Goal: Transaction & Acquisition: Obtain resource

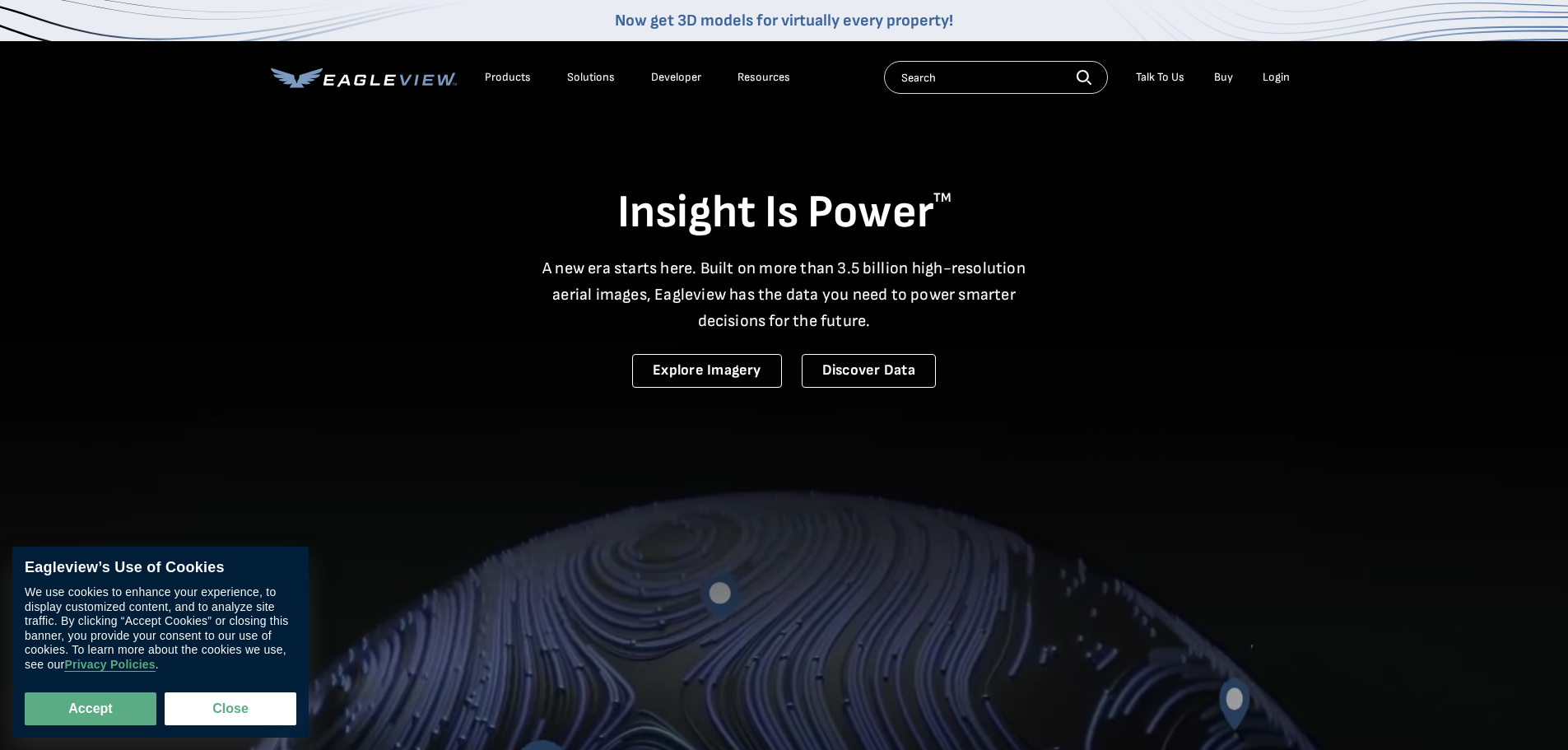
click at [1272, 71] on div "Login" at bounding box center [1277, 77] width 27 height 14
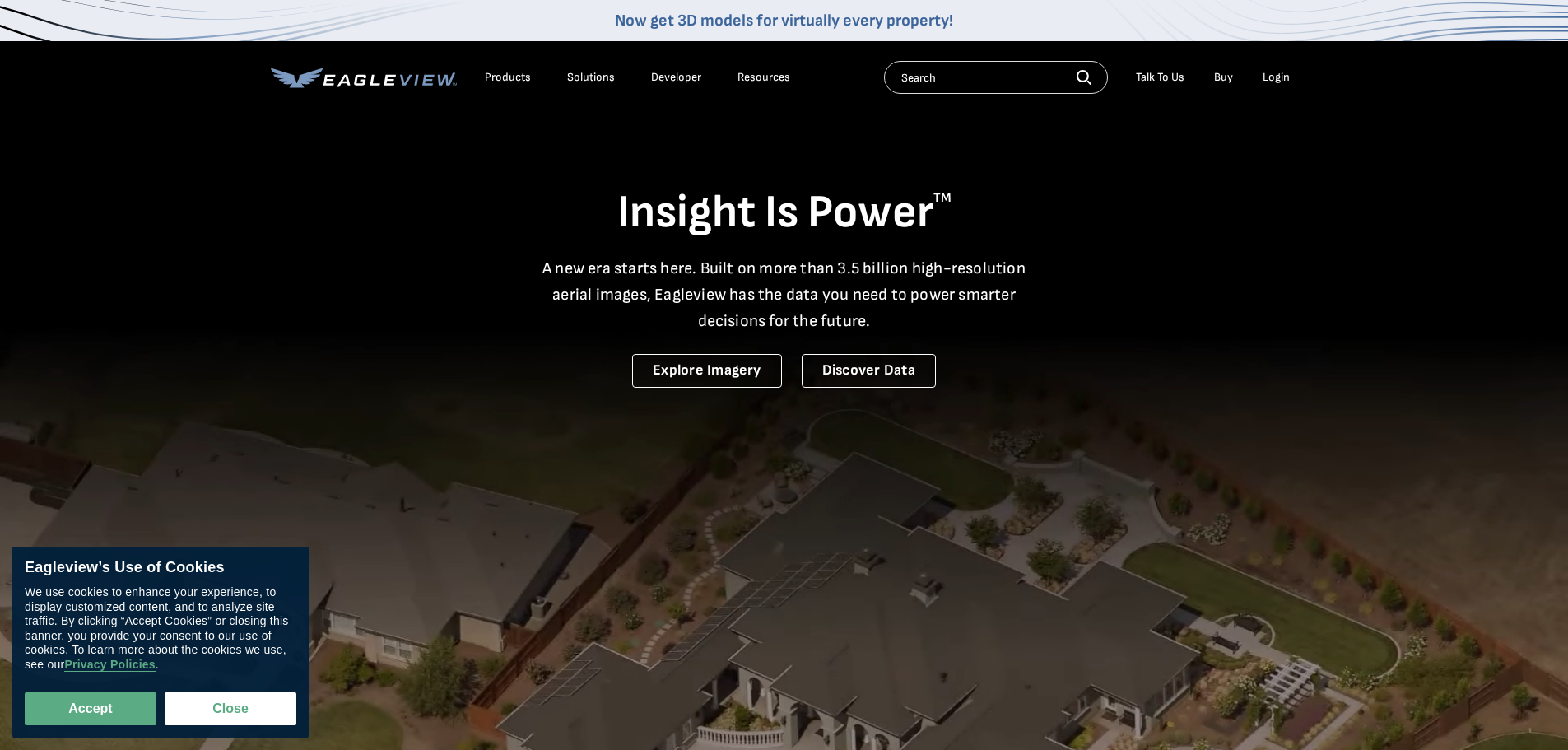
click at [1280, 76] on div "Login" at bounding box center [1277, 77] width 27 height 14
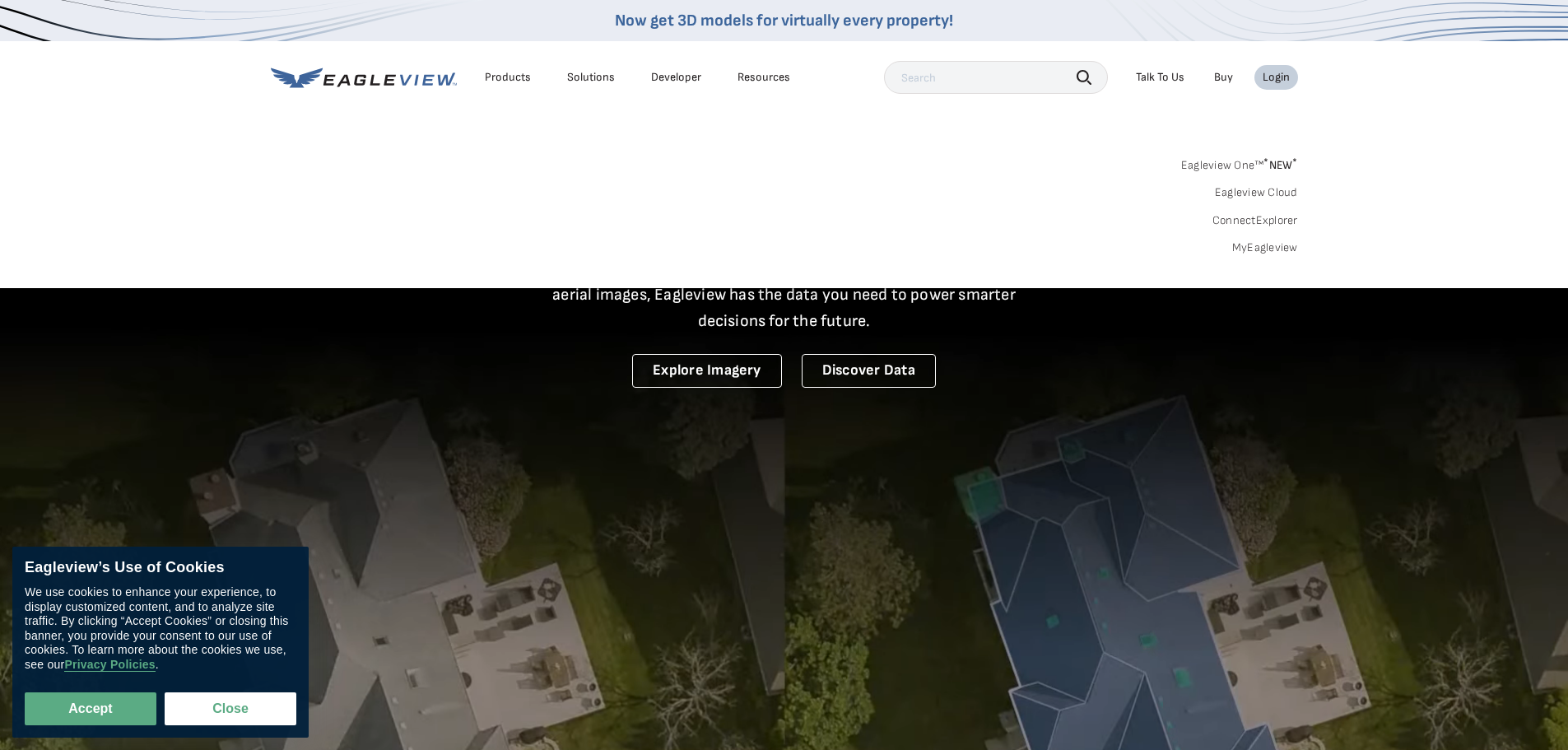
click at [1260, 247] on link "MyEagleview" at bounding box center [1265, 247] width 66 height 14
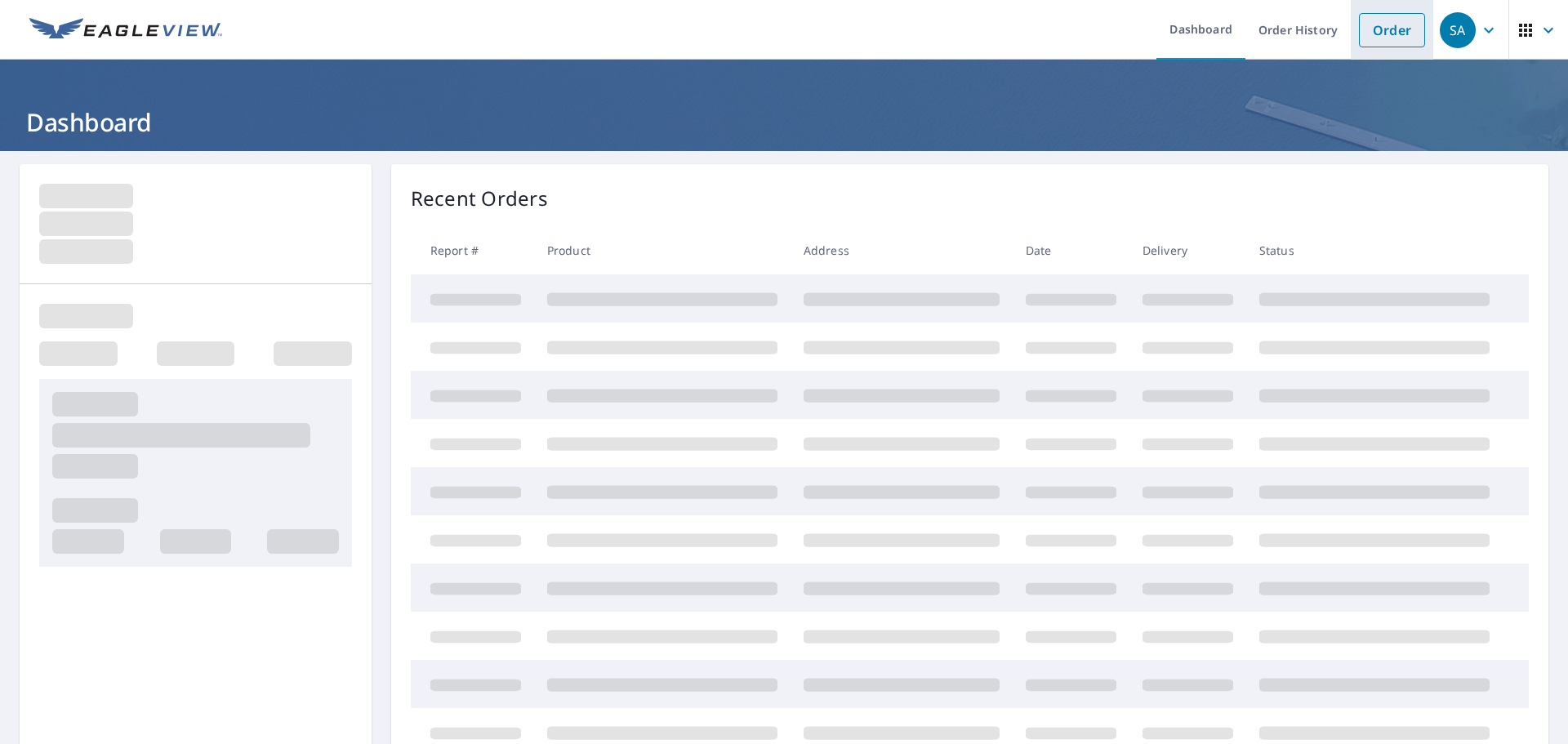
click at [1370, 23] on link "Order" at bounding box center [1392, 30] width 66 height 35
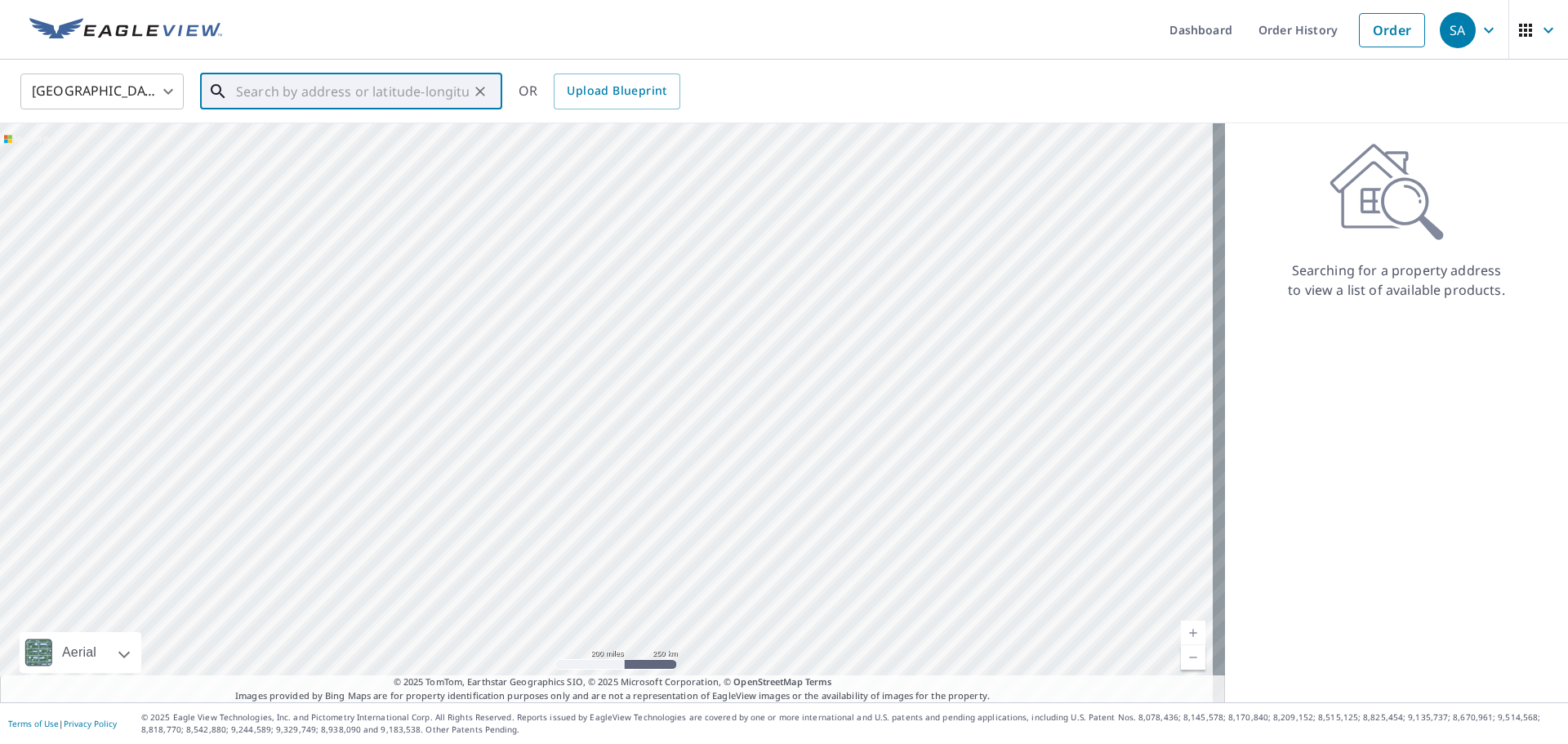
click at [329, 93] on input "text" at bounding box center [352, 91] width 232 height 46
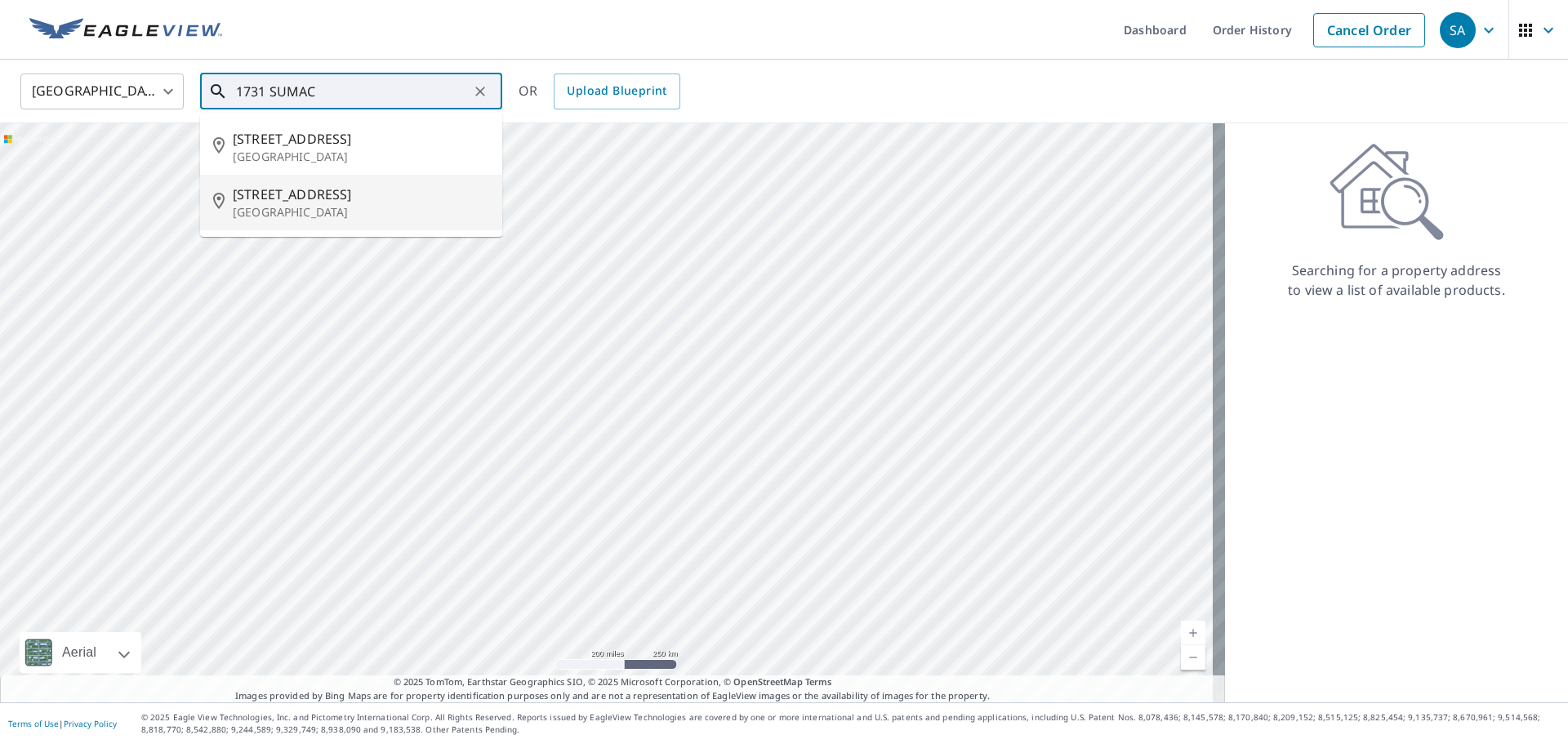
click at [403, 179] on li "[STREET_ADDRESS]" at bounding box center [351, 203] width 302 height 56
type input "[STREET_ADDRESS]"
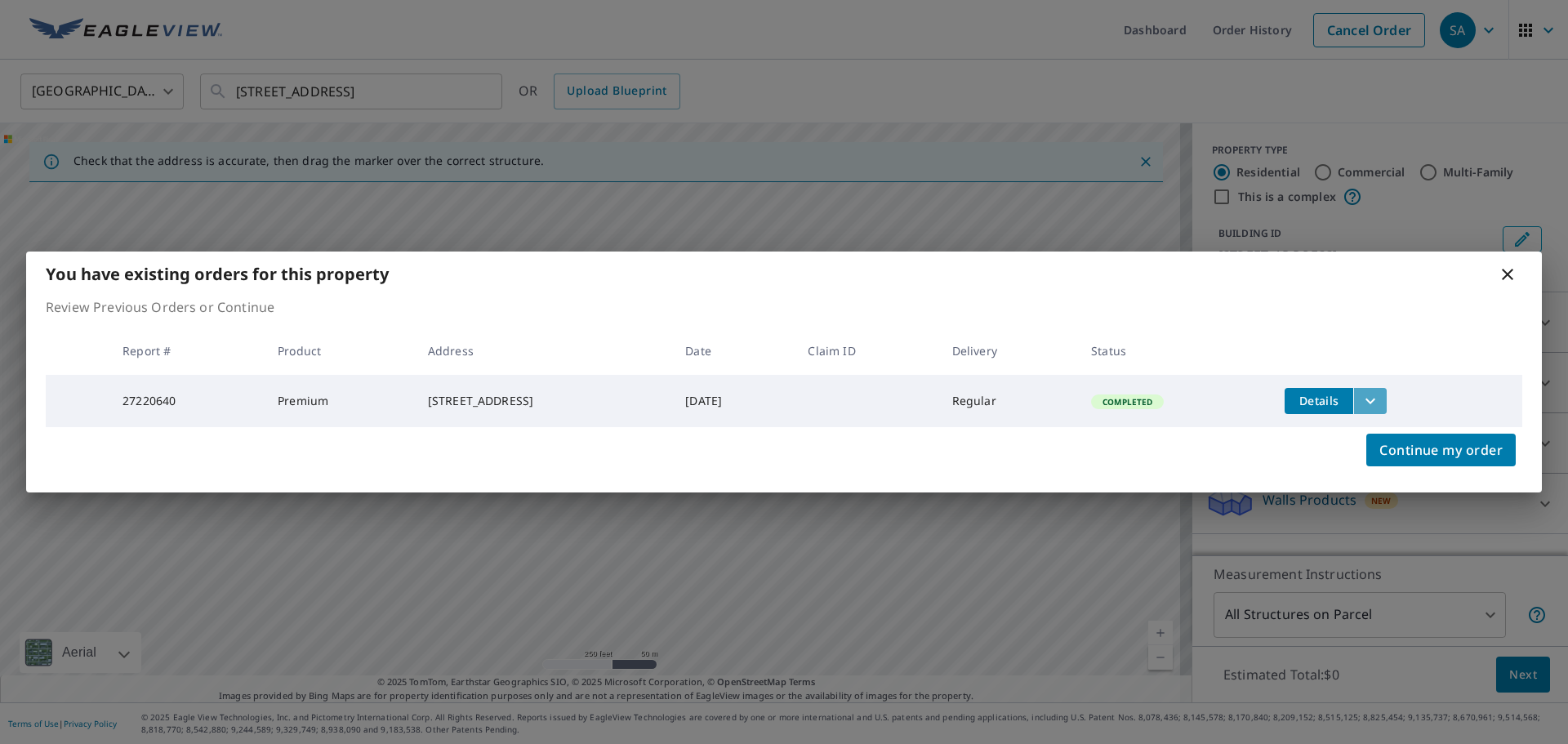
click at [1380, 395] on icon "filesDropdownBtn-27220640" at bounding box center [1370, 401] width 19 height 19
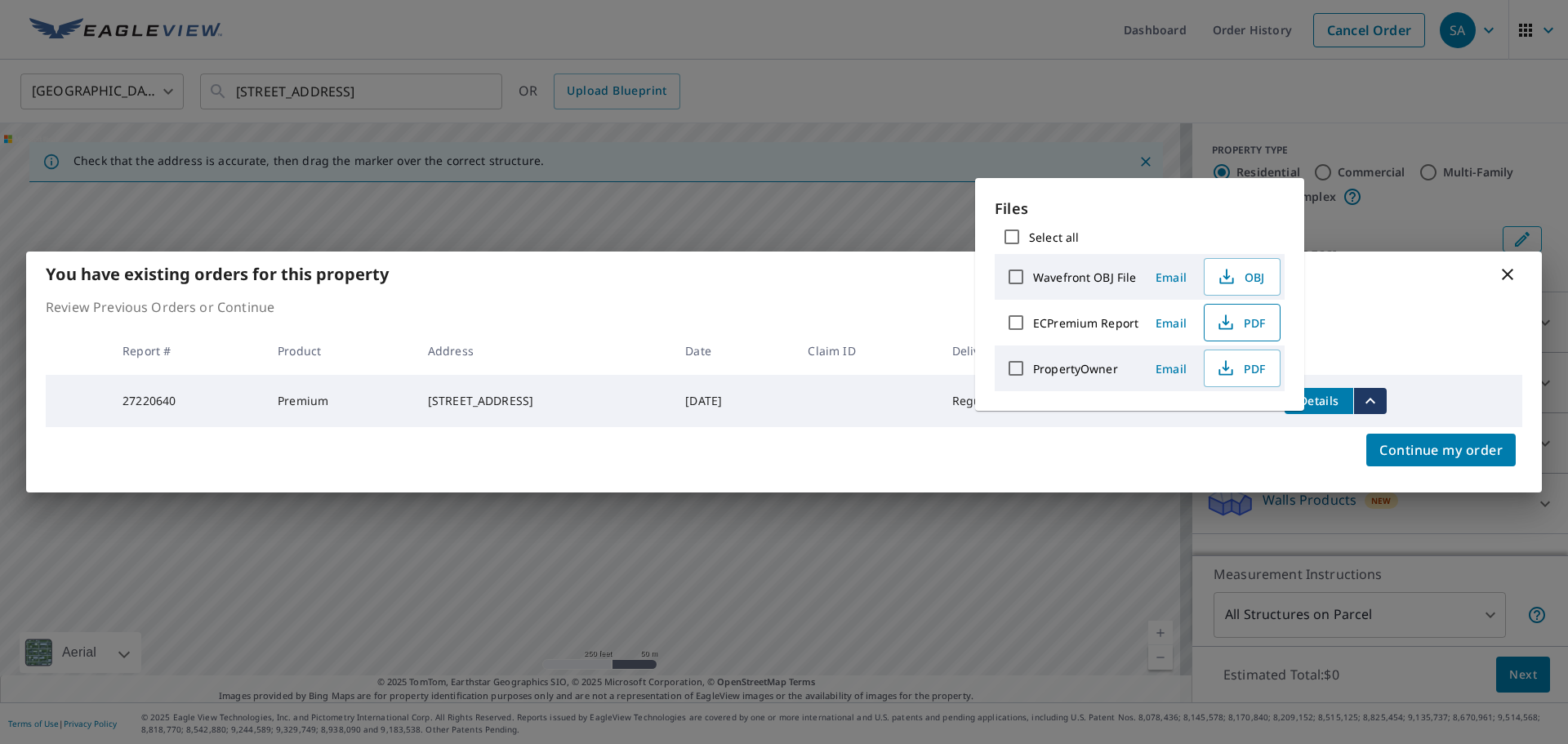
click at [1226, 324] on icon "button" at bounding box center [1225, 320] width 8 height 11
click at [1512, 268] on icon at bounding box center [1507, 274] width 19 height 19
